Goal: Check status

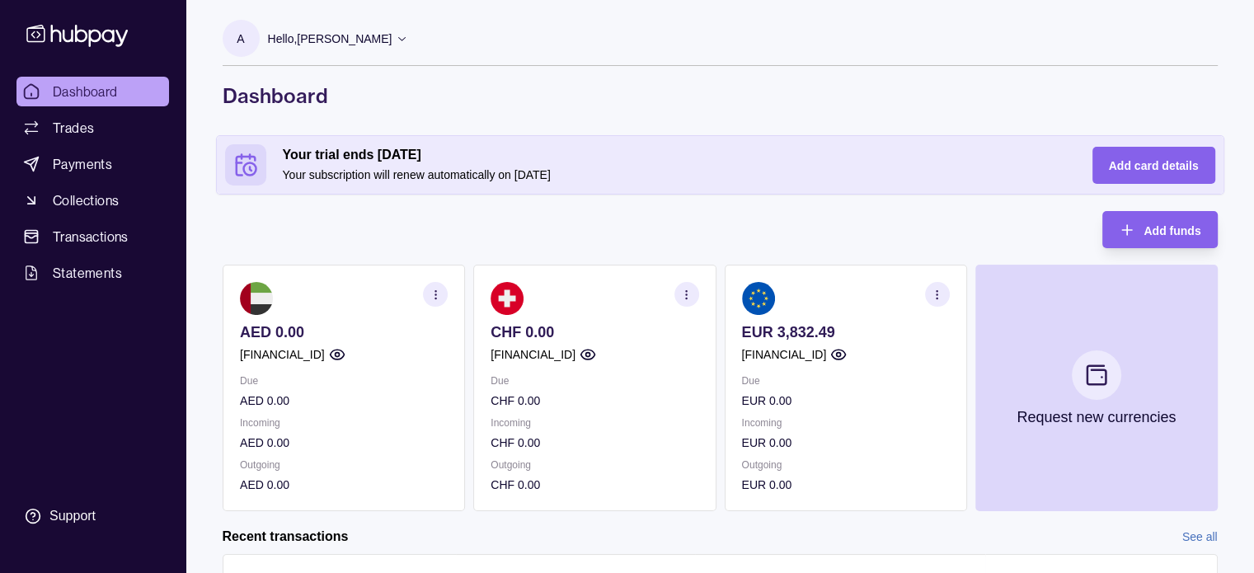
click at [940, 297] on icon "button" at bounding box center [937, 295] width 12 height 12
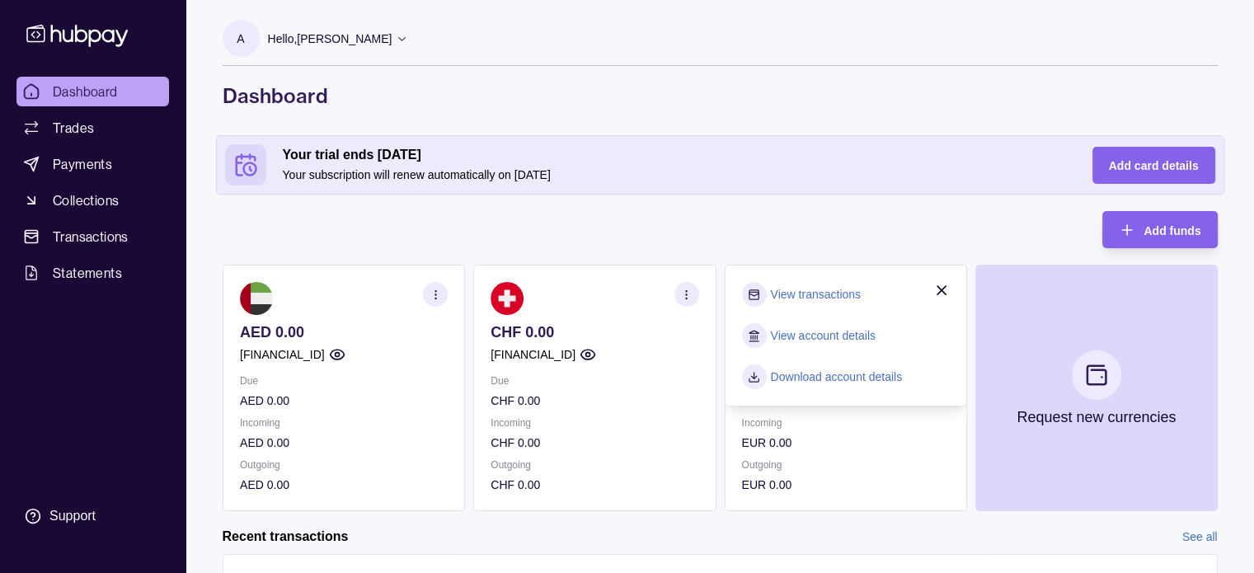
click at [849, 296] on link "View transactions" at bounding box center [815, 294] width 90 height 18
